Goal: Task Accomplishment & Management: Manage account settings

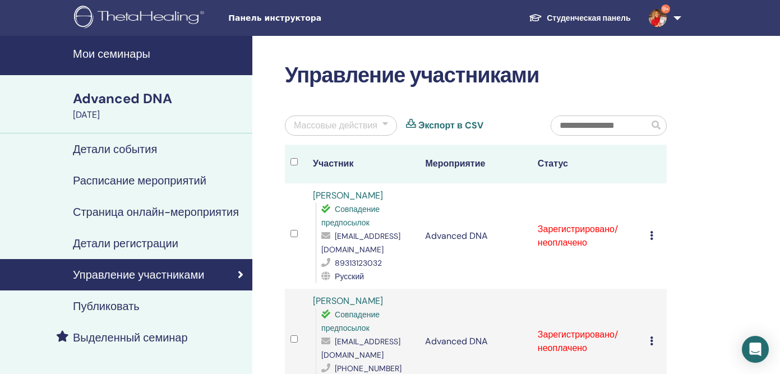
scroll to position [72, 0]
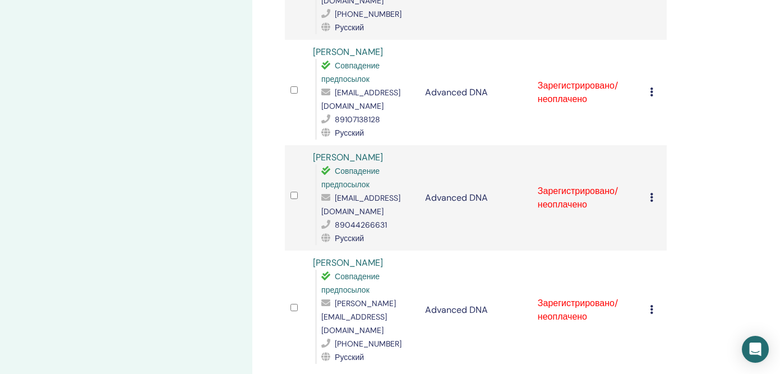
scroll to position [1206, 0]
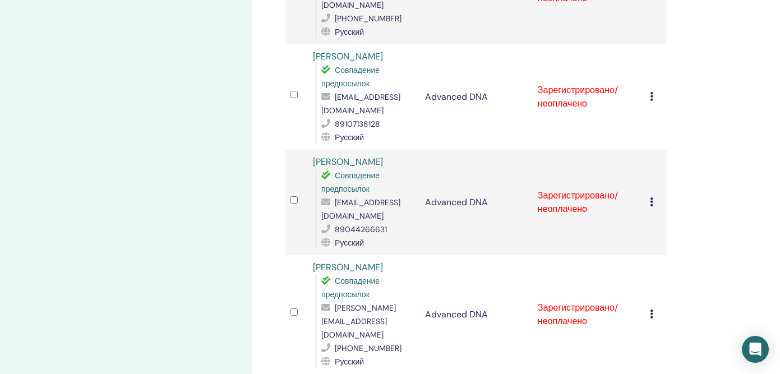
click at [654, 308] on div "Отменить регистрацию Не выполнять автоматическую сертификацию Отметить как опла…" at bounding box center [655, 314] width 11 height 13
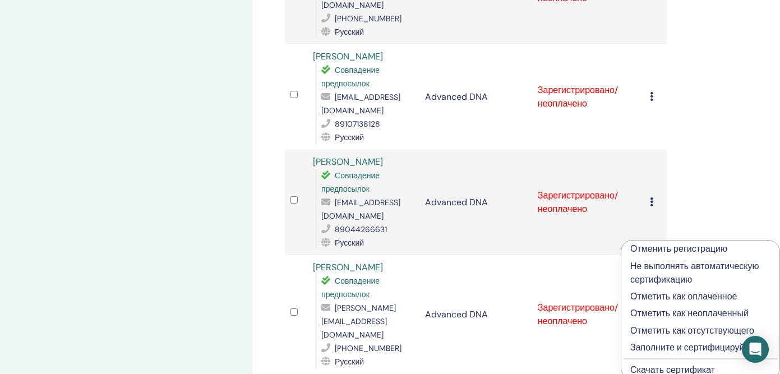
click at [662, 300] on p "Отметить как оплаченное" at bounding box center [700, 296] width 140 height 13
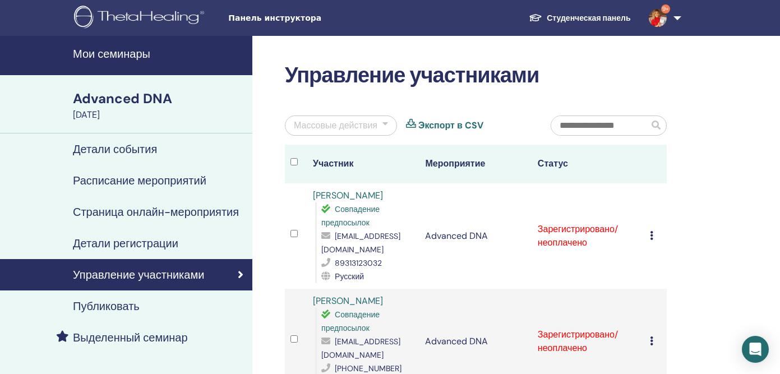
click at [652, 234] on icon at bounding box center [651, 235] width 3 height 9
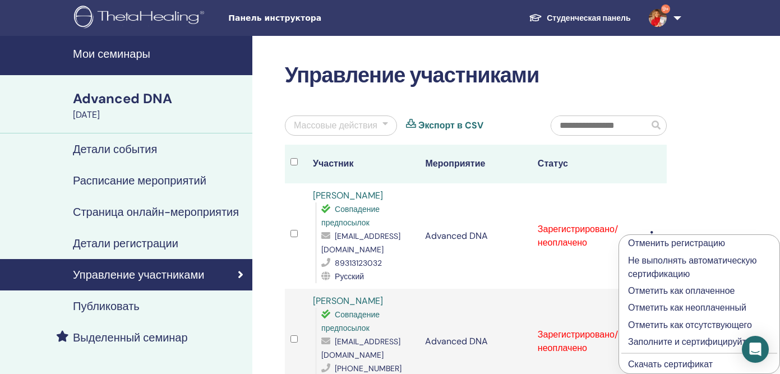
click at [654, 288] on p "Отметить как оплаченное" at bounding box center [699, 290] width 142 height 13
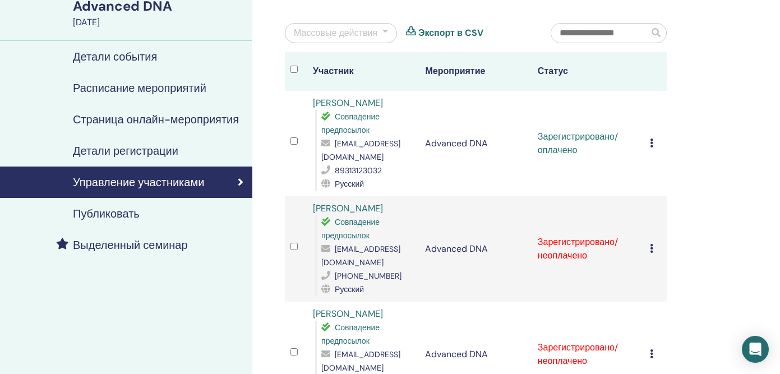
scroll to position [95, 0]
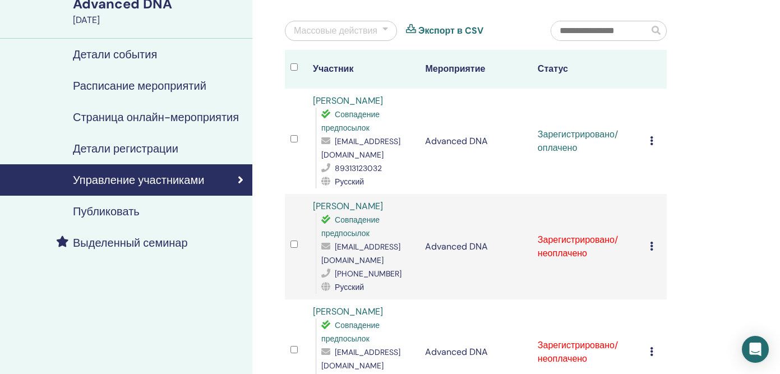
click at [652, 242] on icon at bounding box center [651, 246] width 3 height 9
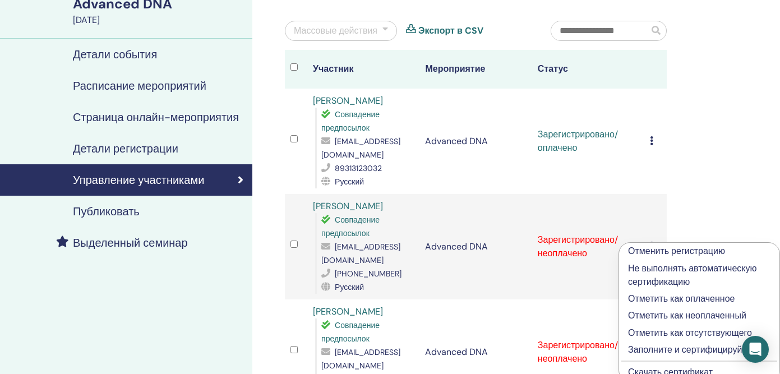
click at [657, 300] on p "Отметить как оплаченное" at bounding box center [699, 298] width 142 height 13
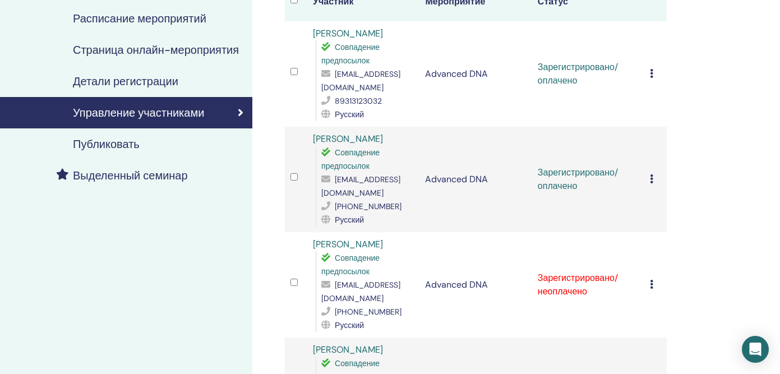
scroll to position [176, 0]
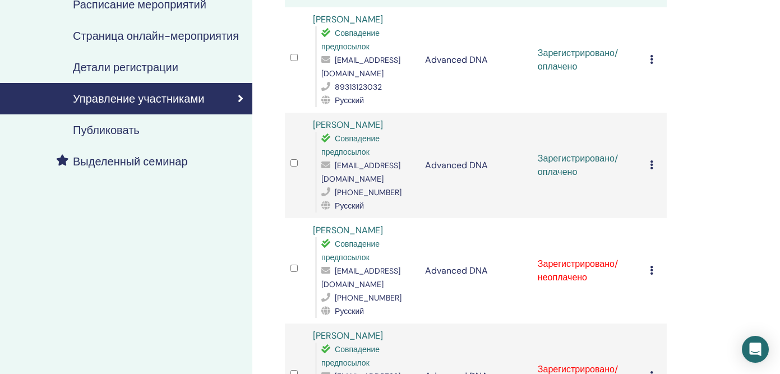
click at [651, 266] on icon at bounding box center [651, 270] width 3 height 9
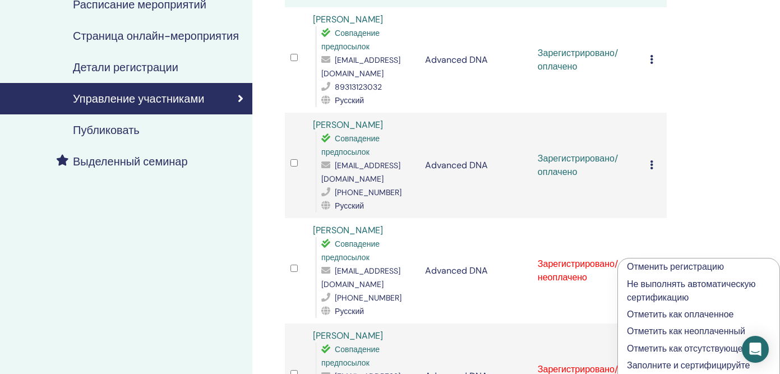
click at [658, 319] on p "Отметить как оплаченное" at bounding box center [699, 314] width 144 height 13
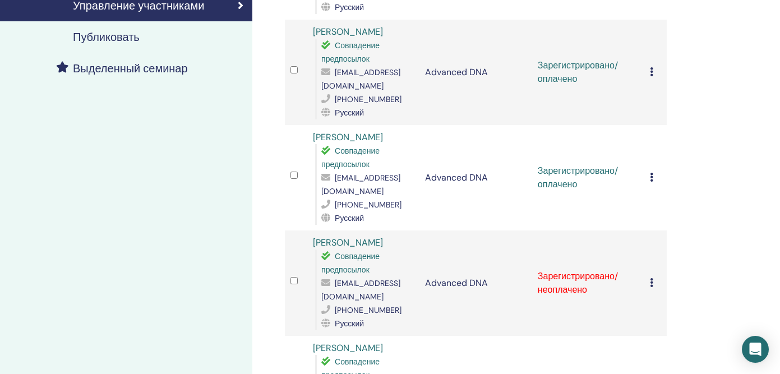
scroll to position [270, 0]
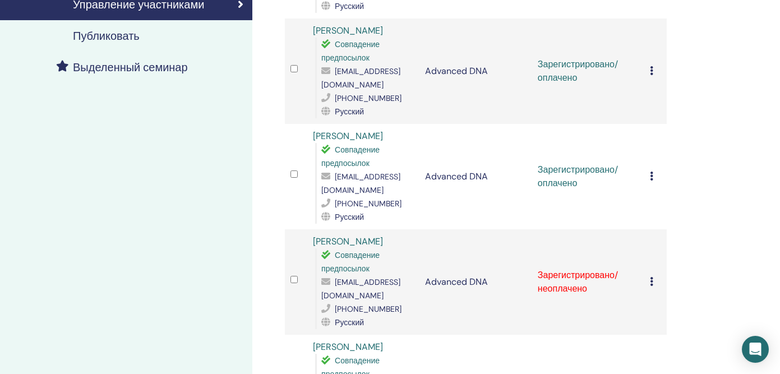
click at [653, 277] on icon at bounding box center [651, 281] width 3 height 9
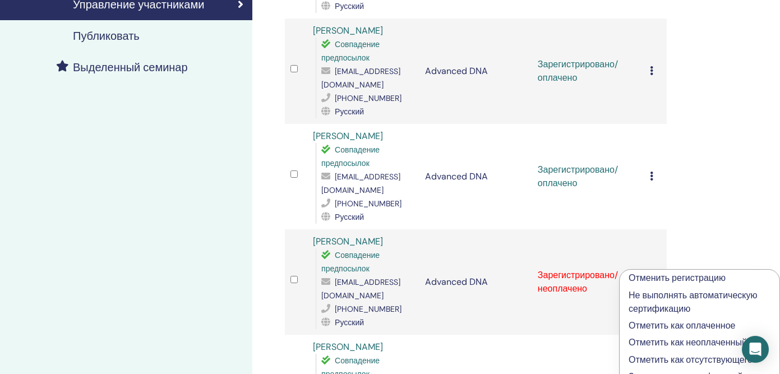
click at [657, 325] on p "Отметить как оплаченное" at bounding box center [699, 325] width 142 height 13
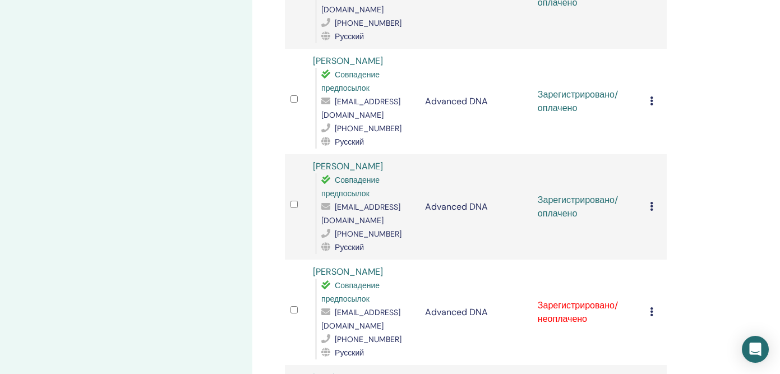
scroll to position [355, 0]
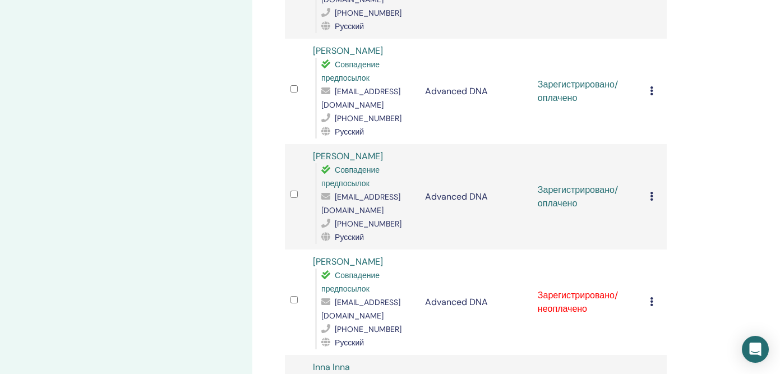
click at [652, 297] on icon at bounding box center [651, 301] width 3 height 9
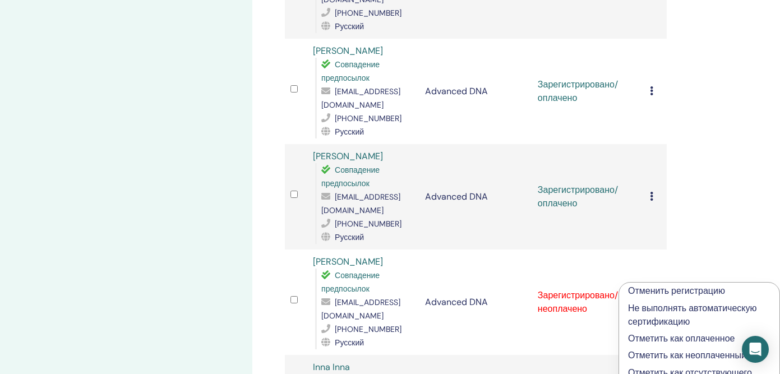
click at [660, 340] on p "Отметить как оплаченное" at bounding box center [699, 338] width 142 height 13
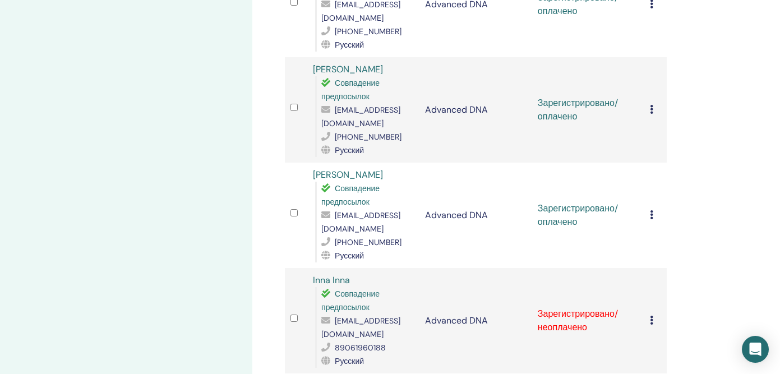
scroll to position [443, 0]
click at [650, 315] on icon at bounding box center [651, 319] width 3 height 9
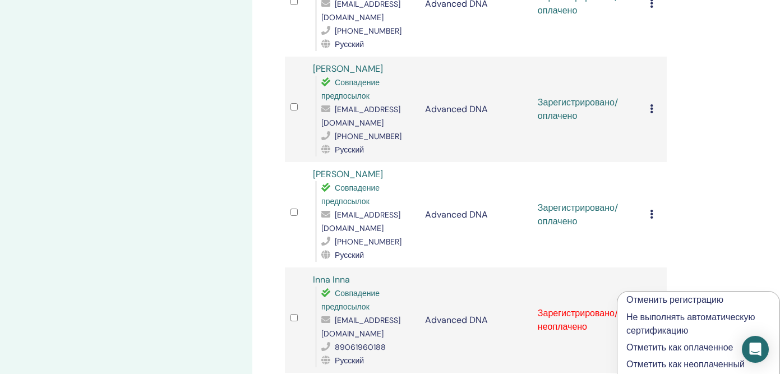
click at [653, 342] on p "Отметить как оплаченное" at bounding box center [698, 347] width 144 height 13
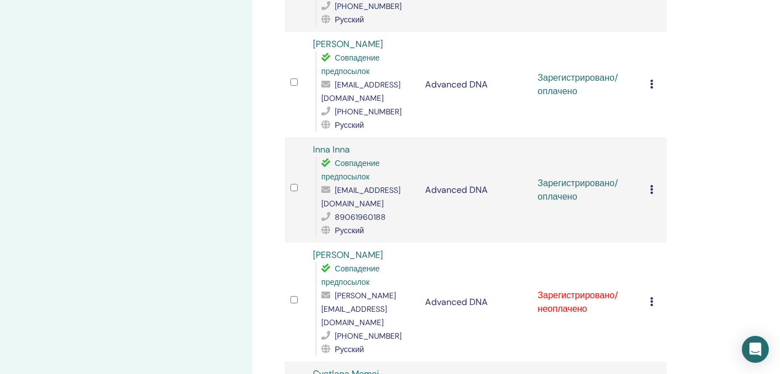
scroll to position [577, 0]
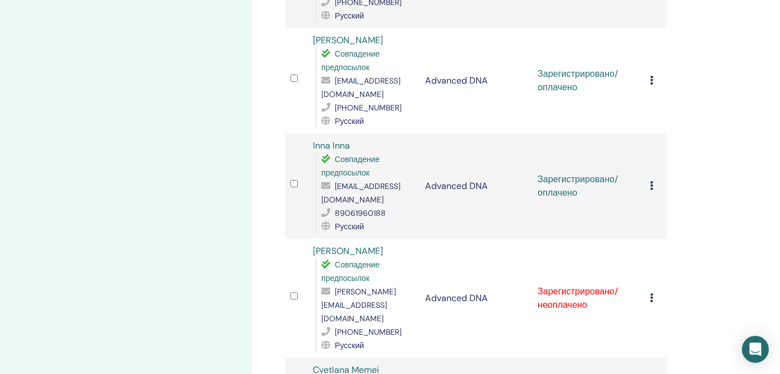
click at [652, 293] on icon at bounding box center [651, 297] width 3 height 9
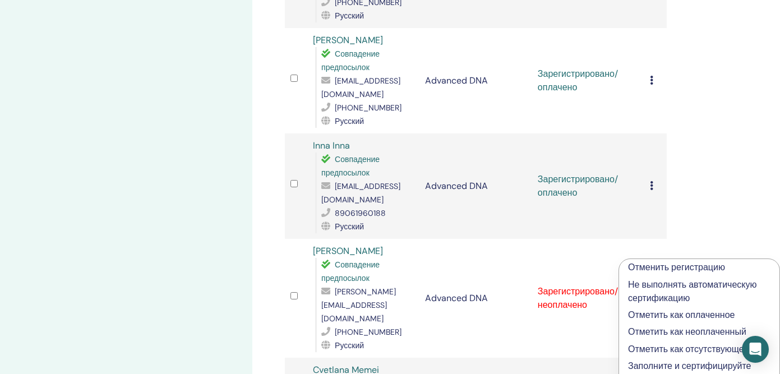
click at [663, 314] on p "Отметить как оплаченное" at bounding box center [699, 314] width 142 height 13
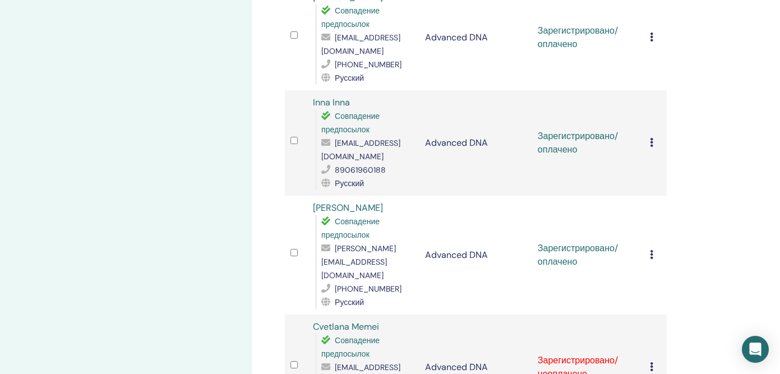
scroll to position [653, 0]
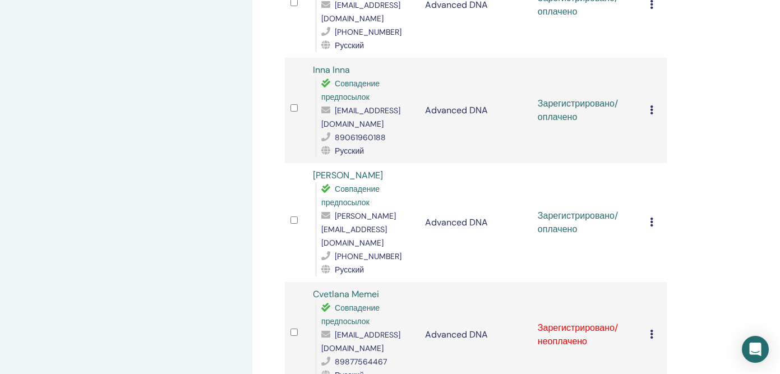
click at [651, 330] on icon at bounding box center [651, 334] width 3 height 9
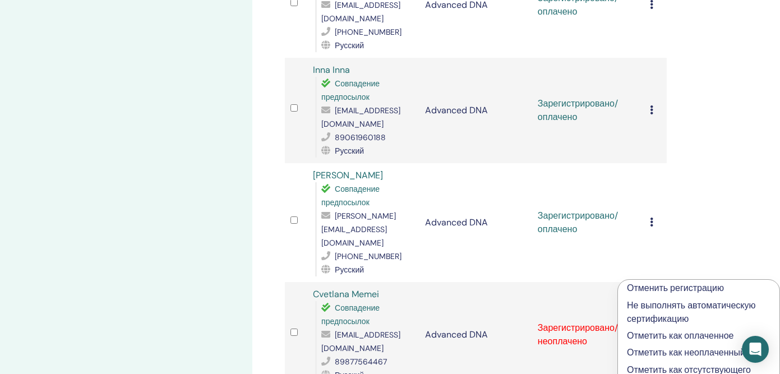
click at [650, 331] on p "Отметить как оплаченное" at bounding box center [699, 335] width 144 height 13
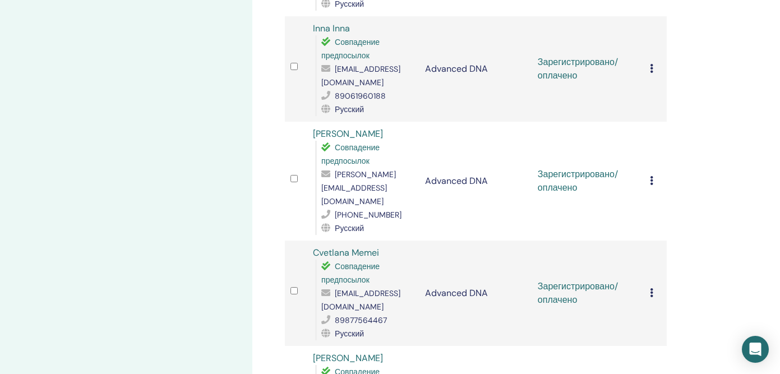
scroll to position [765, 0]
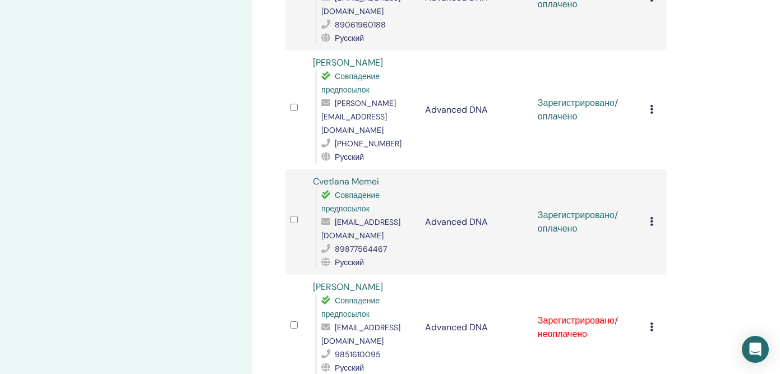
click at [653, 322] on icon at bounding box center [651, 326] width 3 height 9
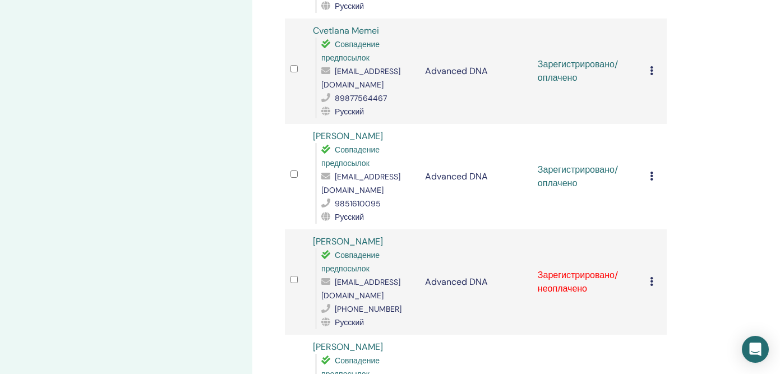
scroll to position [999, 0]
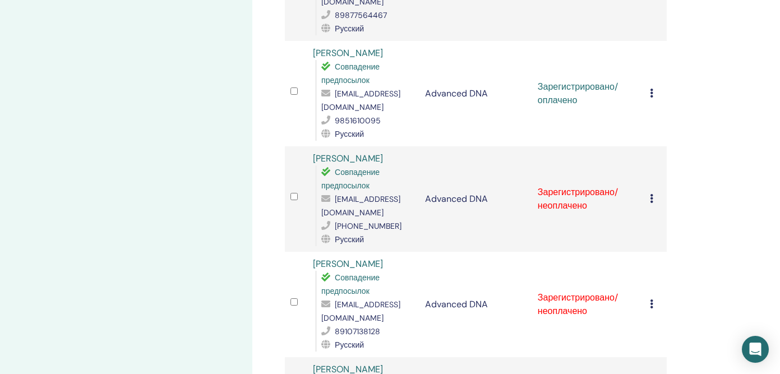
click at [650, 194] on icon at bounding box center [651, 198] width 3 height 9
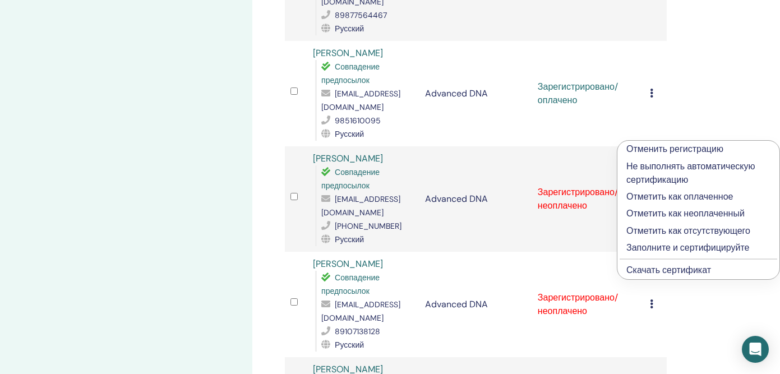
click at [646, 201] on p "Отметить как оплаченное" at bounding box center [698, 196] width 144 height 13
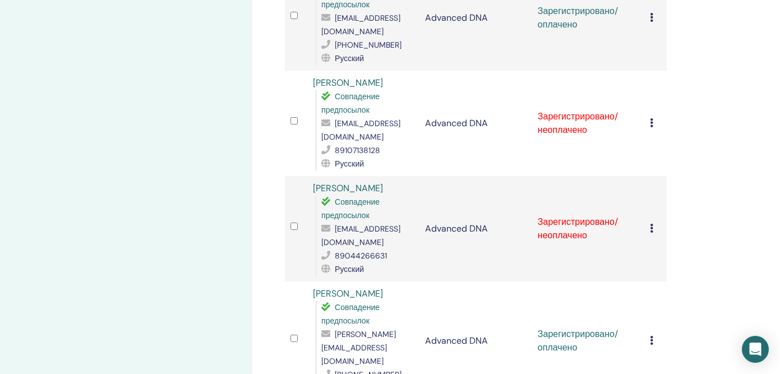
scroll to position [1182, 0]
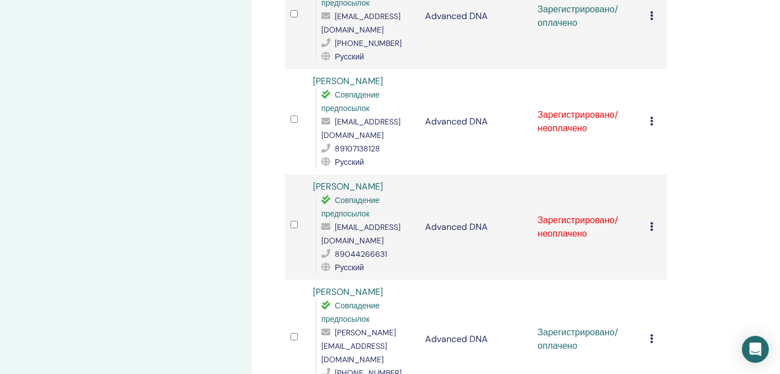
click at [651, 222] on icon at bounding box center [651, 226] width 3 height 9
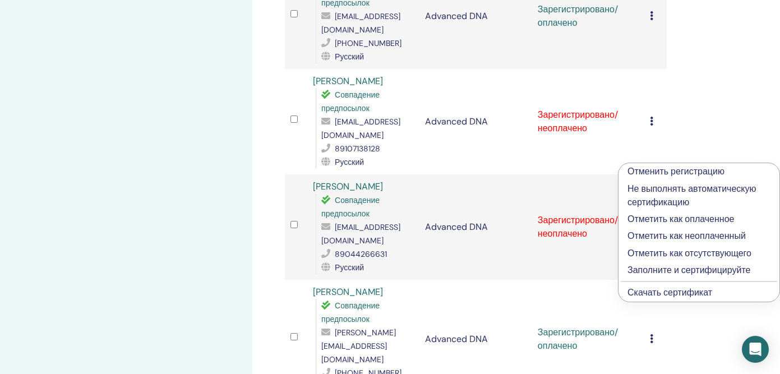
click at [651, 218] on p "Отметить как оплаченное" at bounding box center [698, 218] width 143 height 13
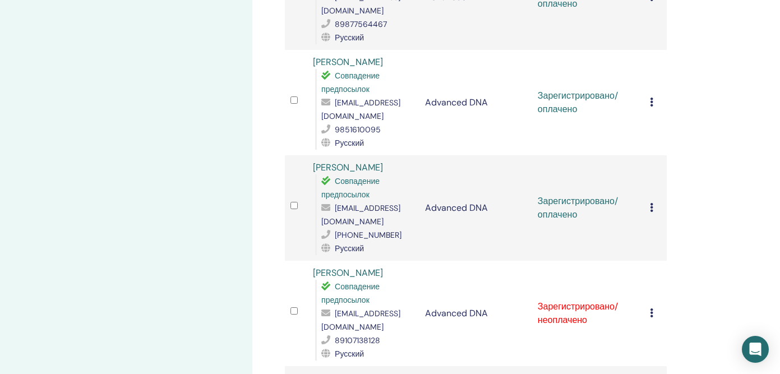
scroll to position [991, 0]
click at [651, 308] on icon at bounding box center [651, 312] width 3 height 9
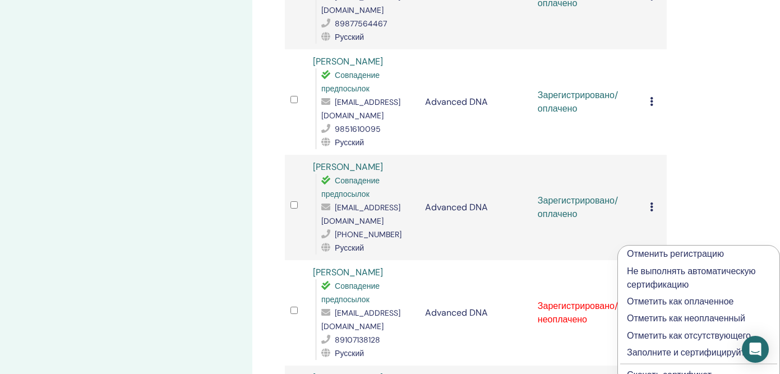
click at [651, 298] on p "Отметить как оплаченное" at bounding box center [699, 301] width 144 height 13
